Goal: Task Accomplishment & Management: Use online tool/utility

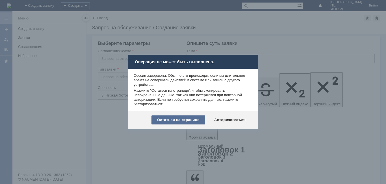
click at [182, 121] on div "Остаться на странице" at bounding box center [178, 119] width 54 height 9
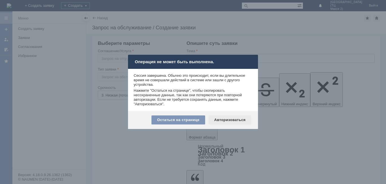
click at [221, 120] on div "Авторизоваться" at bounding box center [229, 119] width 43 height 9
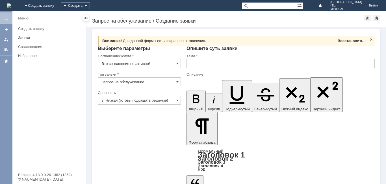
click at [355, 40] on span "Восстановить" at bounding box center [350, 41] width 26 height 4
type input "Средние пакеты БК"
